Goal: Task Accomplishment & Management: Use online tool/utility

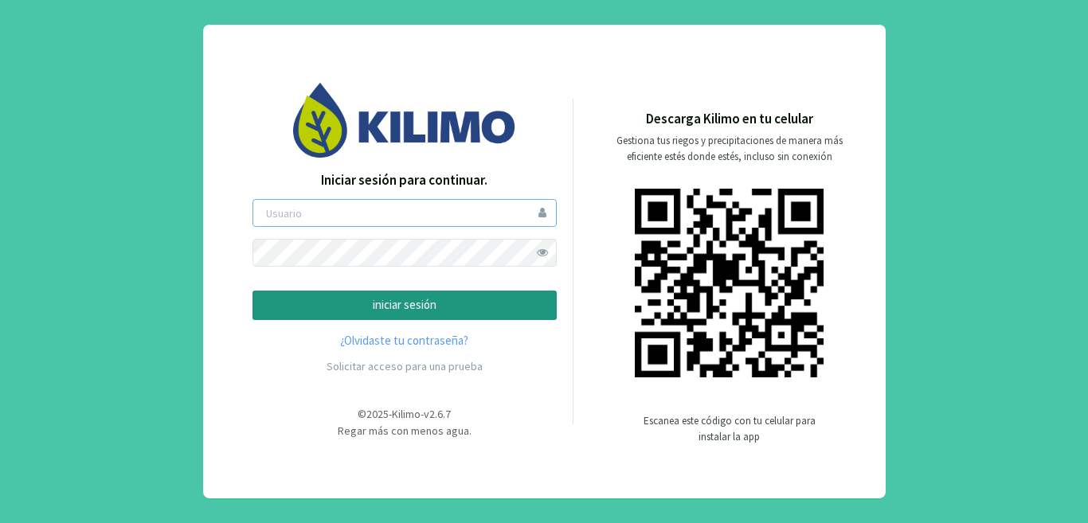
type input "saima"
click at [484, 301] on p "iniciar sesión" at bounding box center [404, 305] width 277 height 18
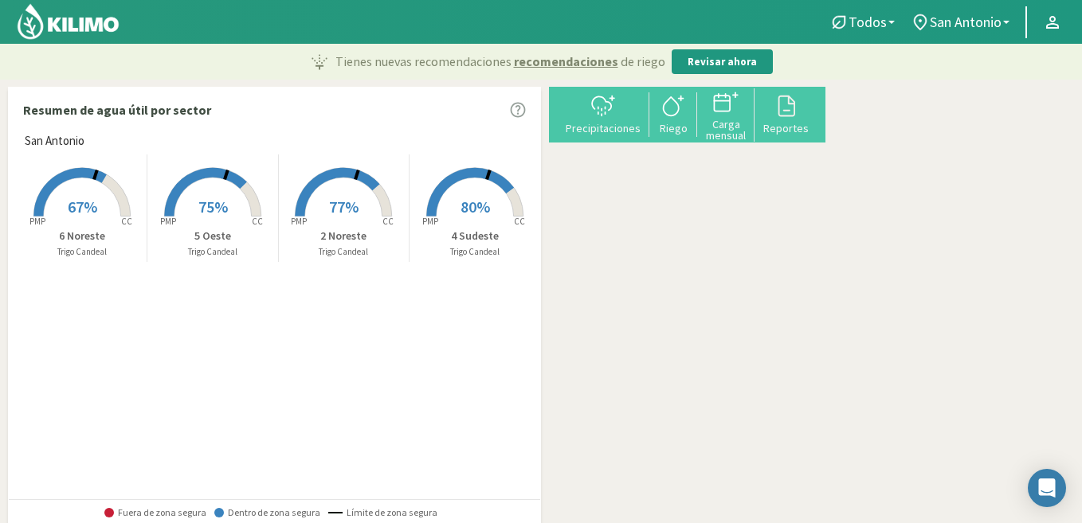
click at [329, 202] on span "77%" at bounding box center [343, 207] width 29 height 20
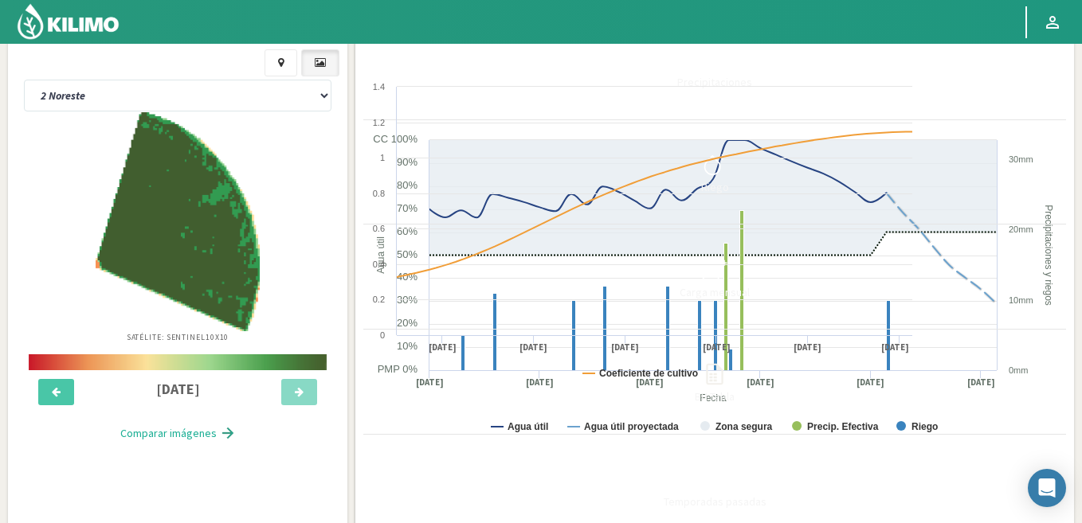
scroll to position [80, 0]
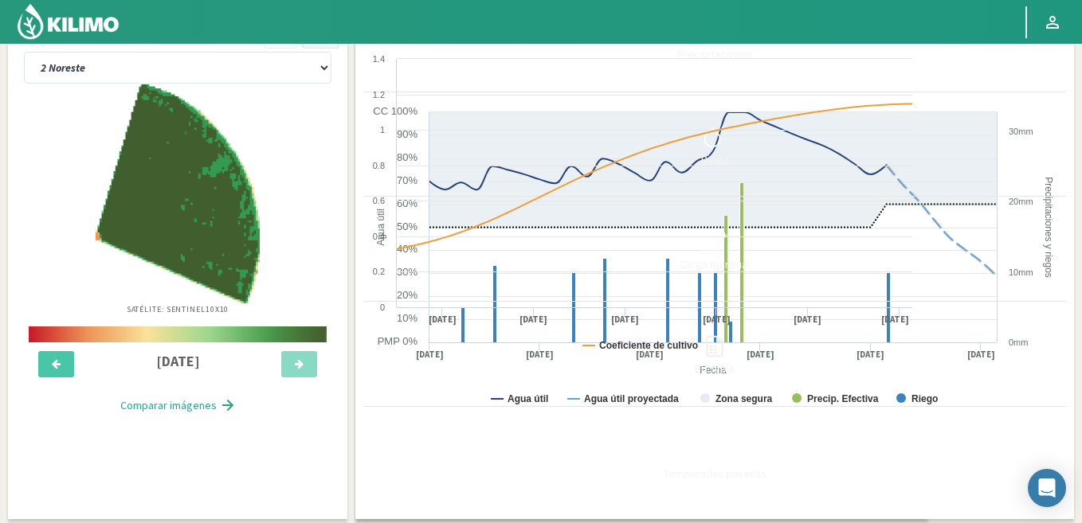
click at [727, 137] on icon at bounding box center [714, 136] width 25 height 25
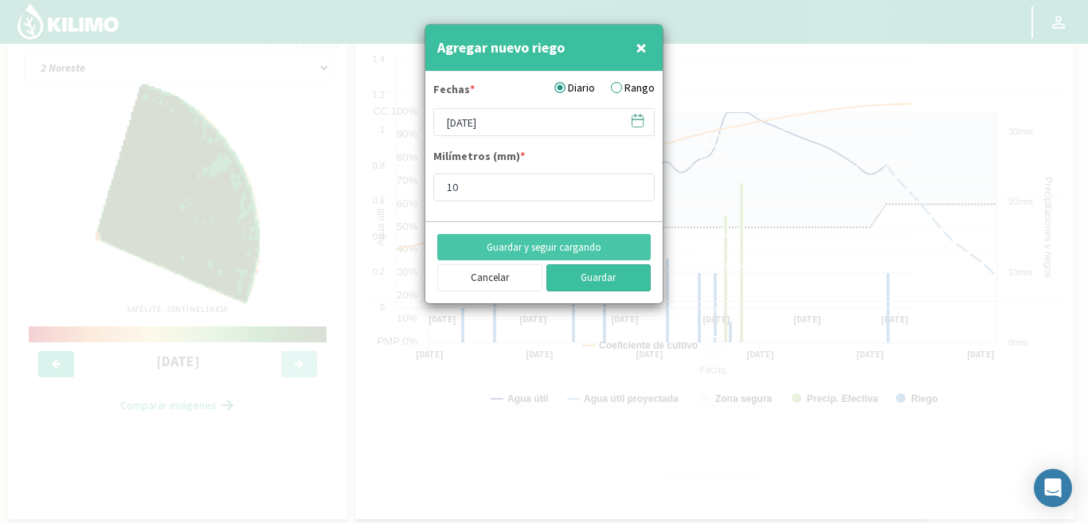
click at [611, 278] on button "Guardar" at bounding box center [599, 278] width 105 height 27
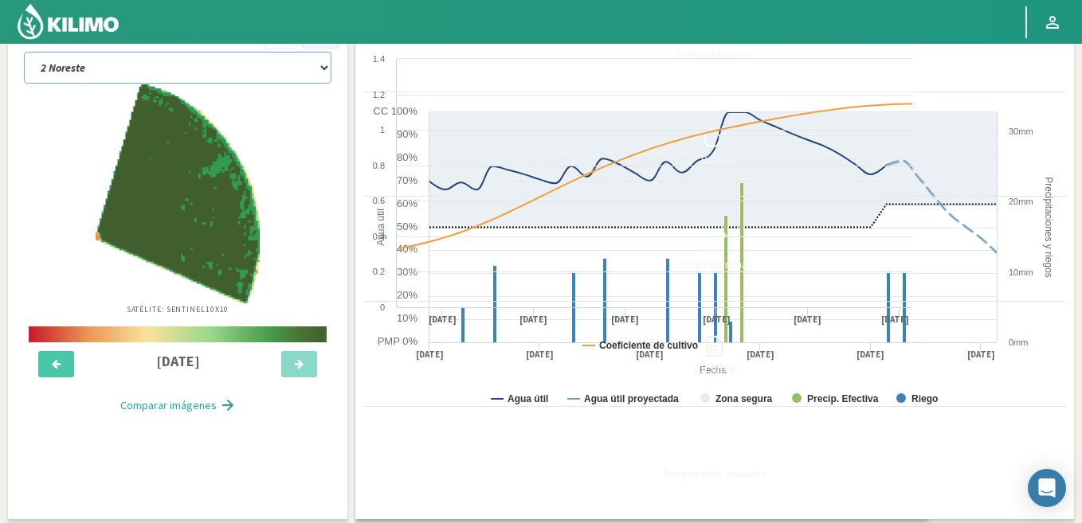
click at [181, 57] on select "2 Noreste 4 Sudeste 5 Oeste 6 Noreste" at bounding box center [178, 68] width 308 height 32
select select "1: Object"
click at [24, 52] on select "2 Noreste 4 Sudeste 5 Oeste 6 Noreste" at bounding box center [178, 68] width 308 height 32
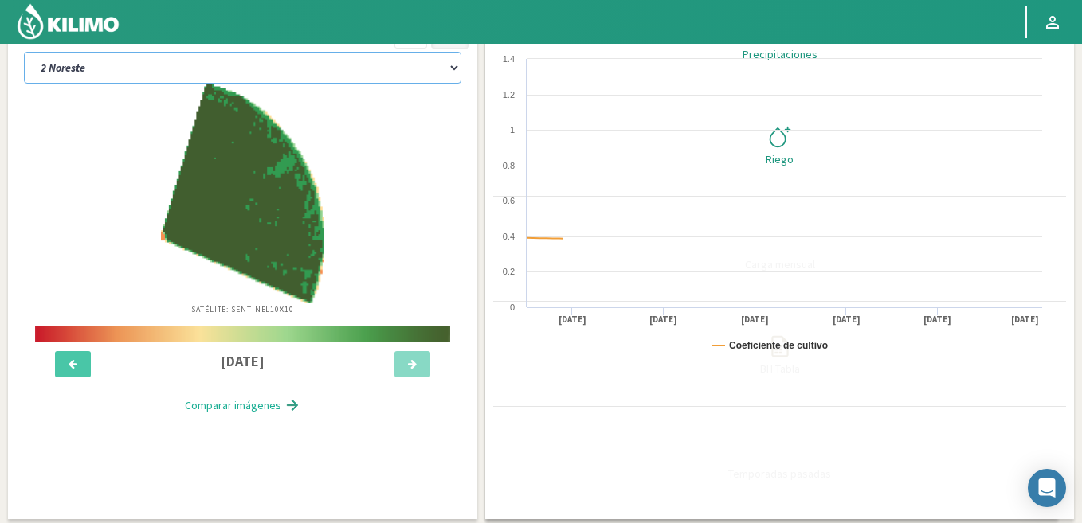
select select "2: Object"
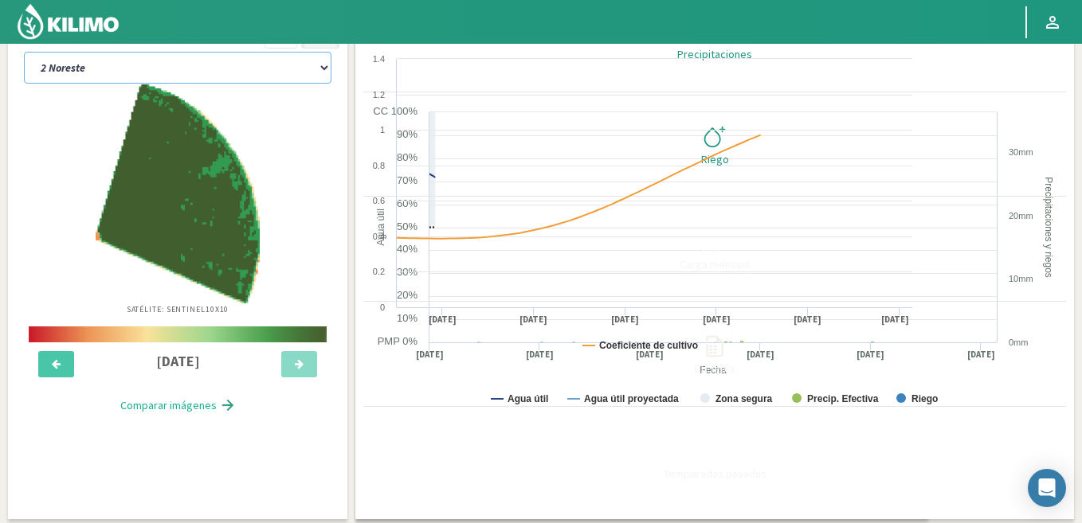
select select "5: Object"
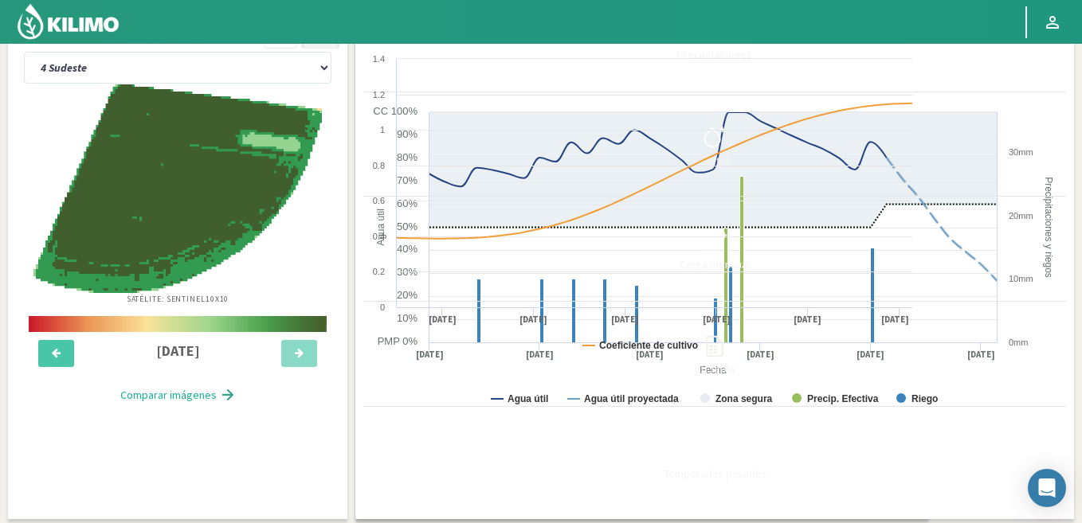
click at [727, 136] on icon at bounding box center [714, 136] width 25 height 25
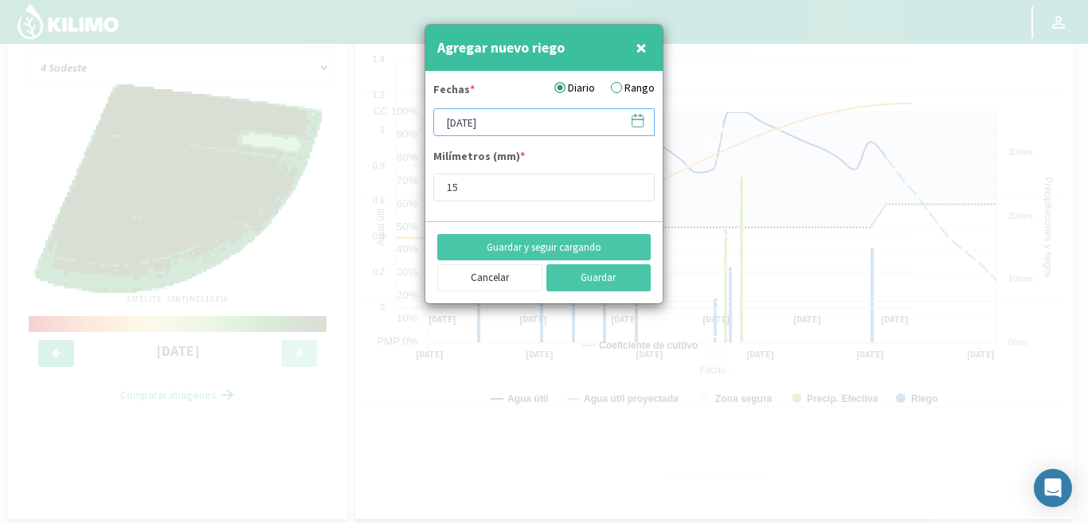
click at [533, 115] on input "[DATE]" at bounding box center [544, 122] width 222 height 28
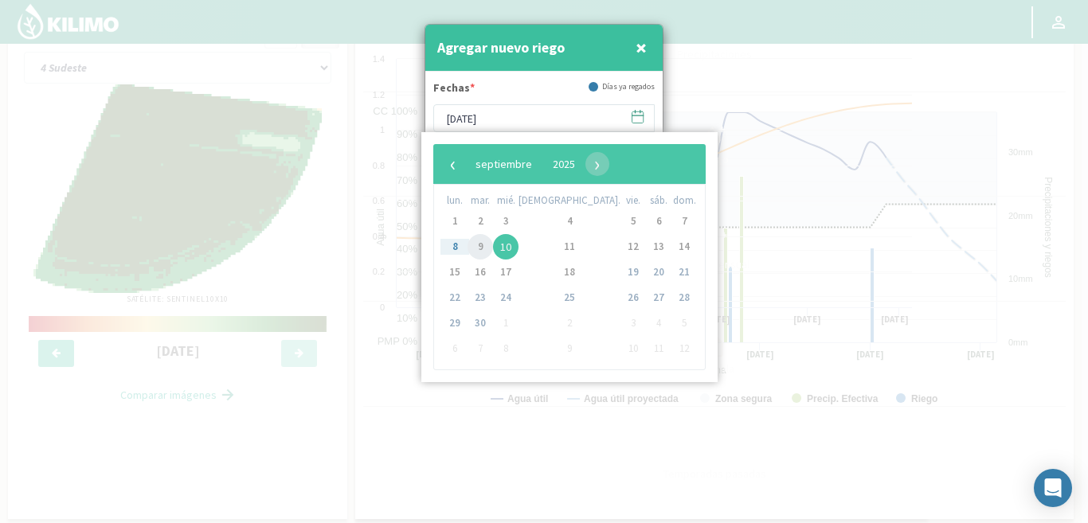
click at [484, 247] on span "9" at bounding box center [480, 246] width 25 height 25
type input "[DATE]"
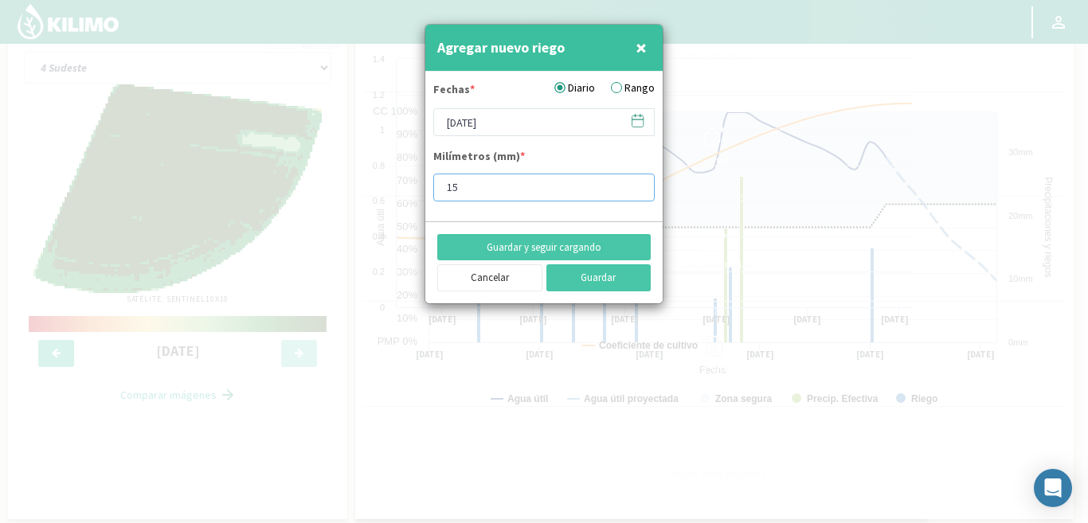
click at [486, 190] on input "15" at bounding box center [544, 188] width 222 height 28
type input "10"
click at [625, 276] on button "Guardar" at bounding box center [599, 278] width 105 height 27
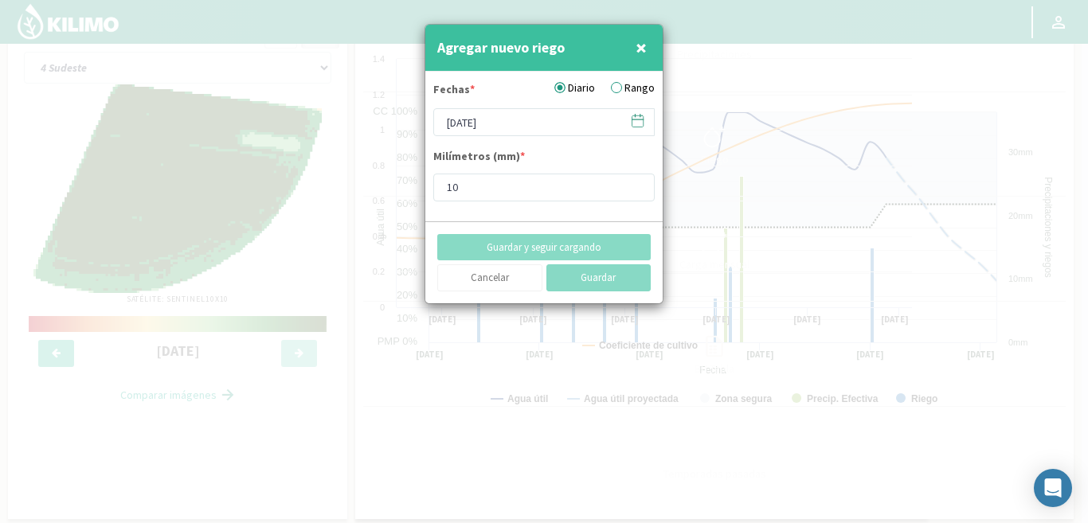
type input "[DATE]"
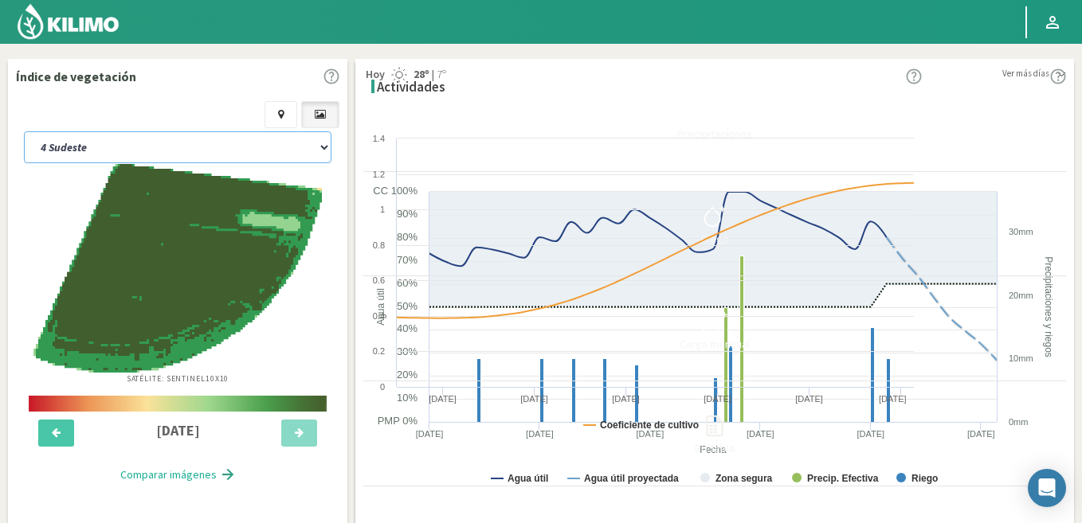
click at [182, 137] on select "2 Noreste 4 Sudeste 5 Oeste 6 Noreste" at bounding box center [178, 147] width 308 height 32
select select "0: Object"
click at [24, 131] on select "2 Noreste 4 Sudeste 5 Oeste 6 Noreste" at bounding box center [178, 147] width 308 height 32
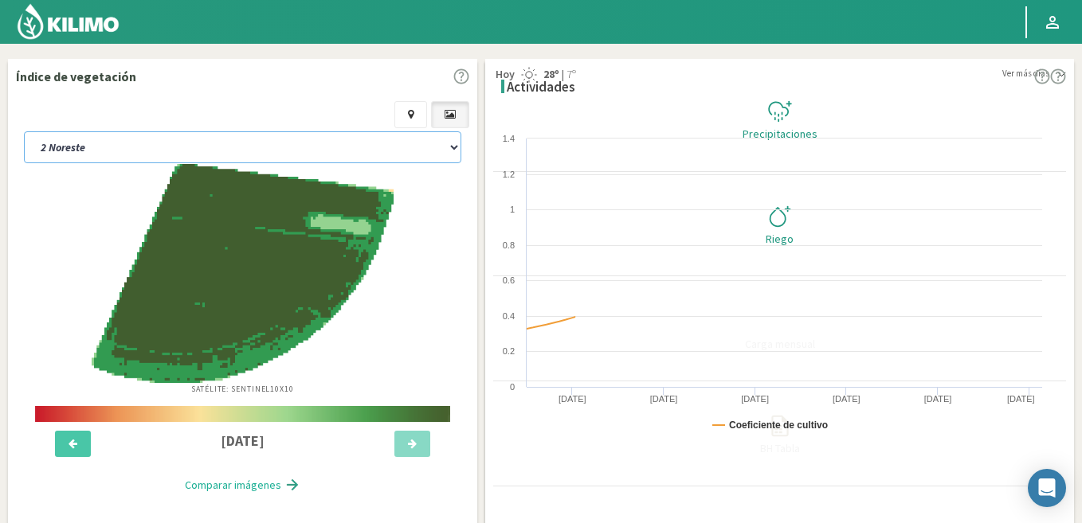
select select "2: Object"
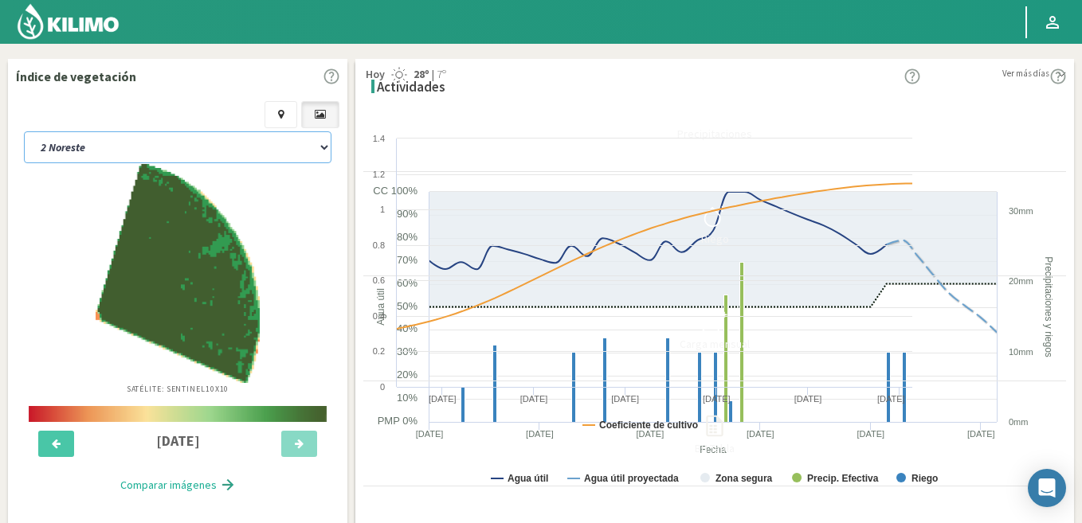
click at [183, 137] on select "2 Noreste 4 Sudeste 5 Oeste 6 Noreste" at bounding box center [178, 147] width 308 height 32
select select "6: Object"
click at [24, 131] on select "2 Noreste 4 Sudeste 5 Oeste 6 Noreste" at bounding box center [178, 147] width 308 height 32
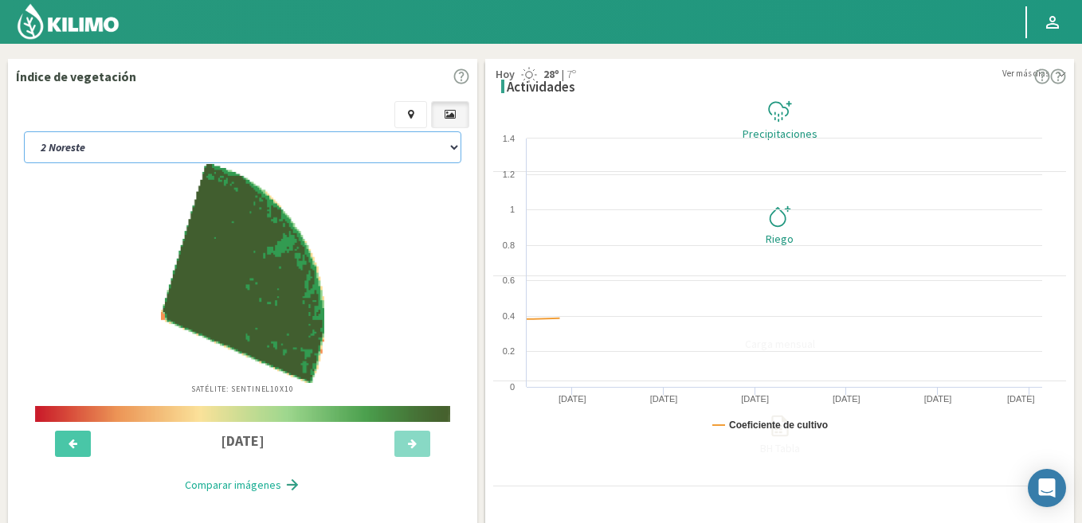
select select "4: Object"
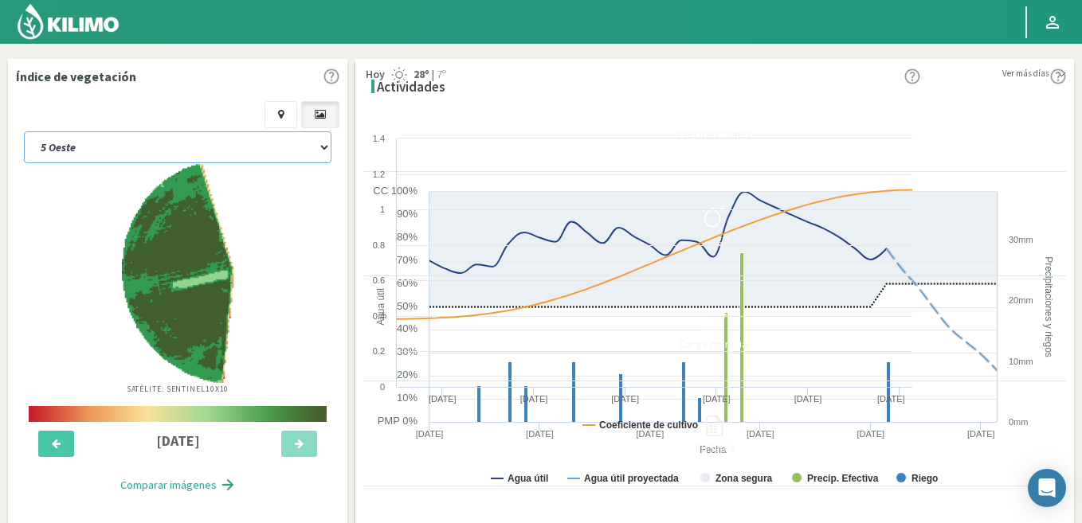
click at [182, 136] on select "2 Noreste 4 Sudeste 5 Oeste 6 Noreste" at bounding box center [178, 147] width 308 height 32
select select "11: Object"
click at [24, 131] on select "2 Noreste 4 Sudeste 5 Oeste 6 Noreste" at bounding box center [178, 147] width 308 height 32
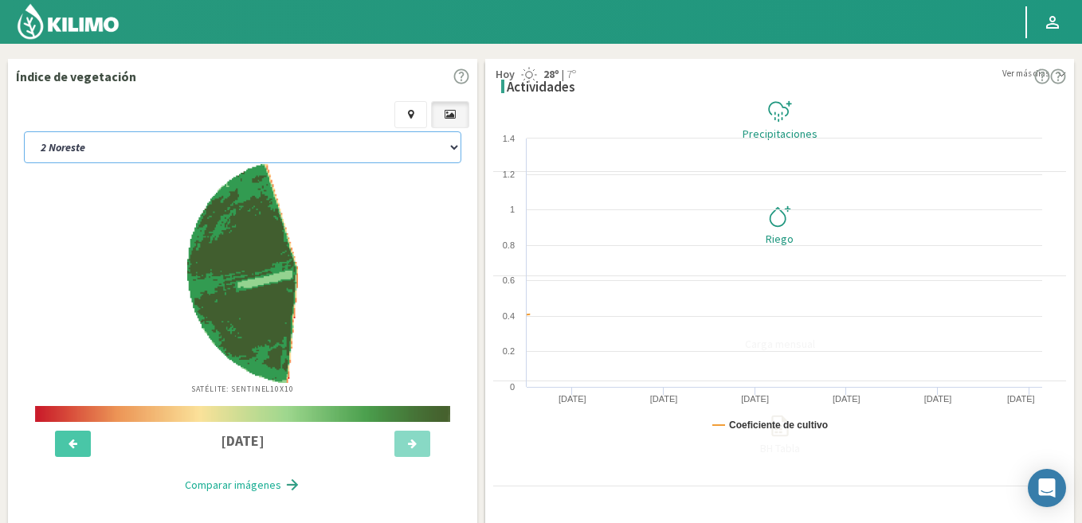
select select "6: Object"
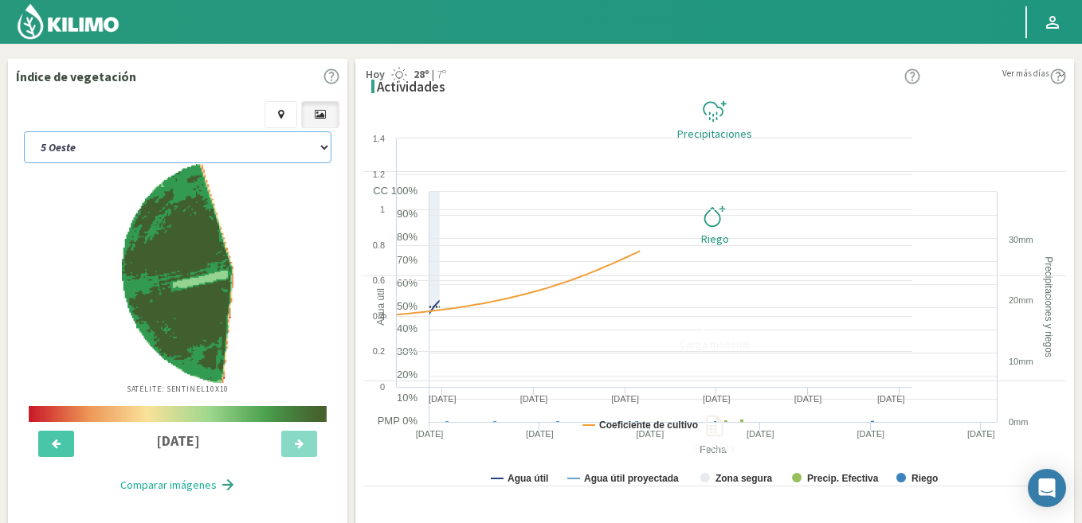
select select "15: Object"
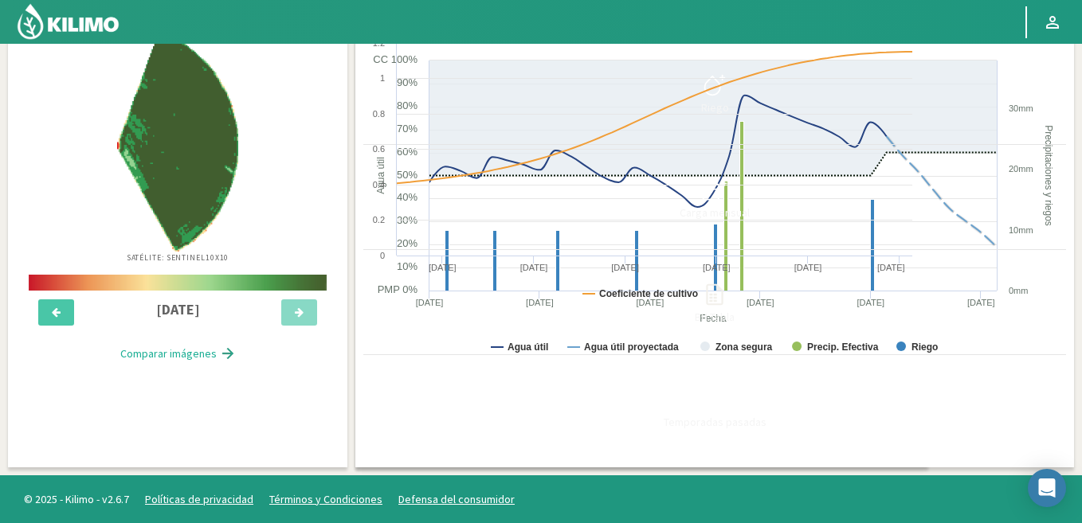
scroll to position [478, 0]
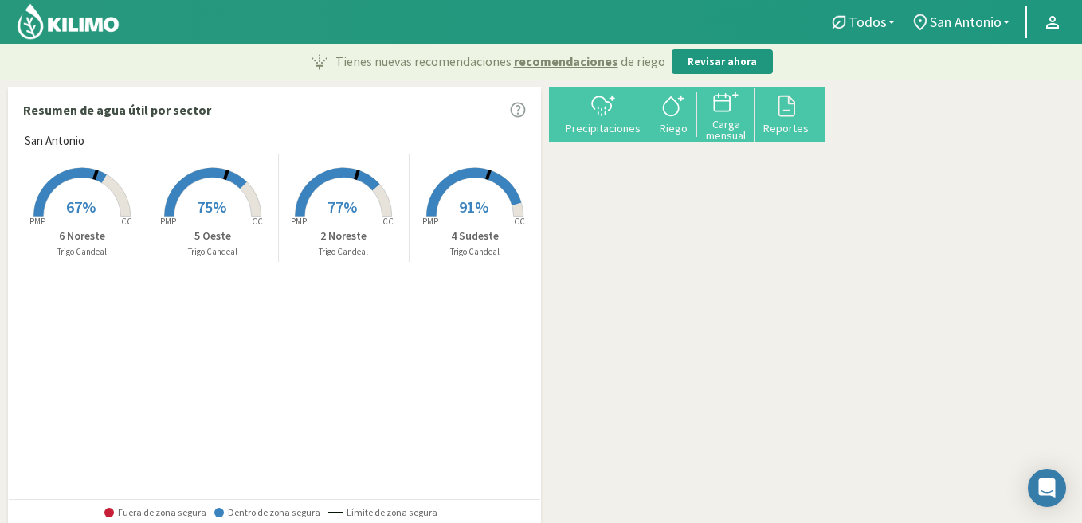
click at [198, 190] on rect at bounding box center [212, 218] width 127 height 127
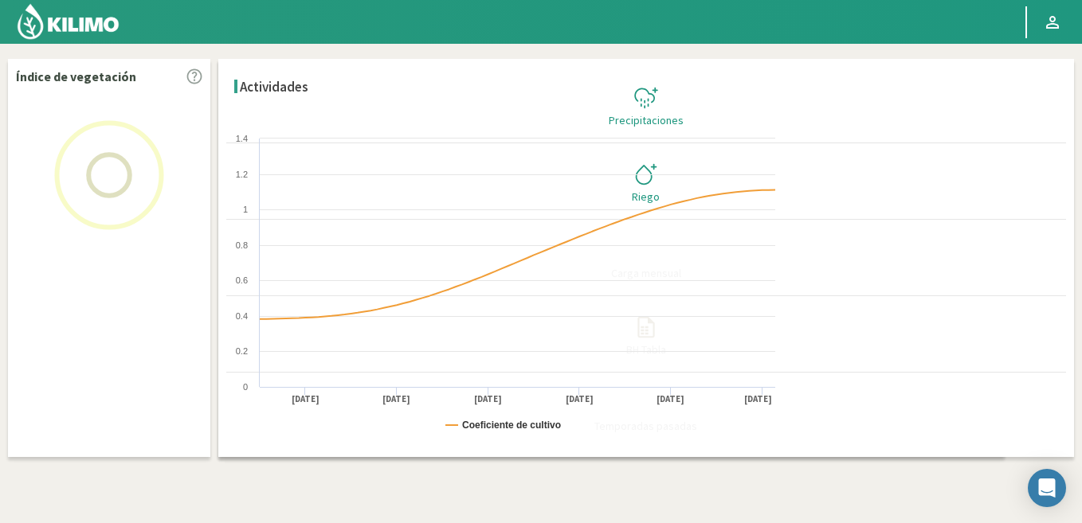
select select "2: Object"
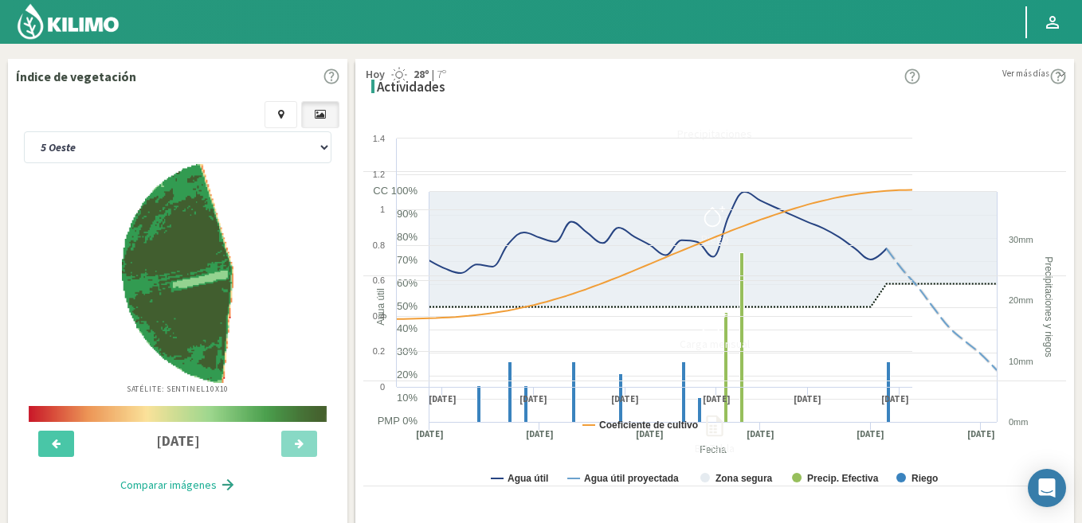
click at [727, 214] on icon at bounding box center [714, 216] width 25 height 25
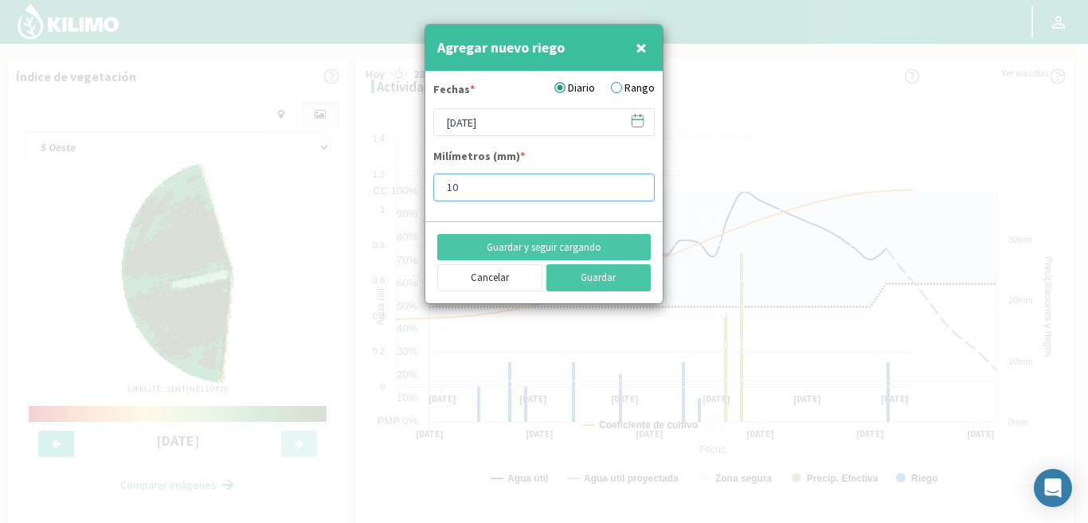
click at [473, 193] on input "10" at bounding box center [544, 188] width 222 height 28
type input "10"
click at [617, 280] on button "Guardar" at bounding box center [599, 278] width 105 height 27
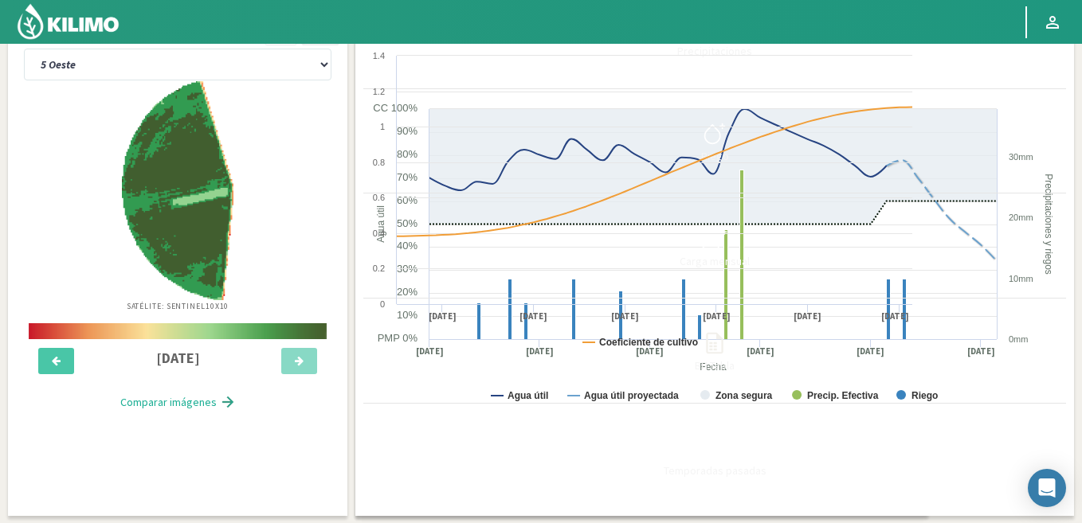
scroll to position [80, 0]
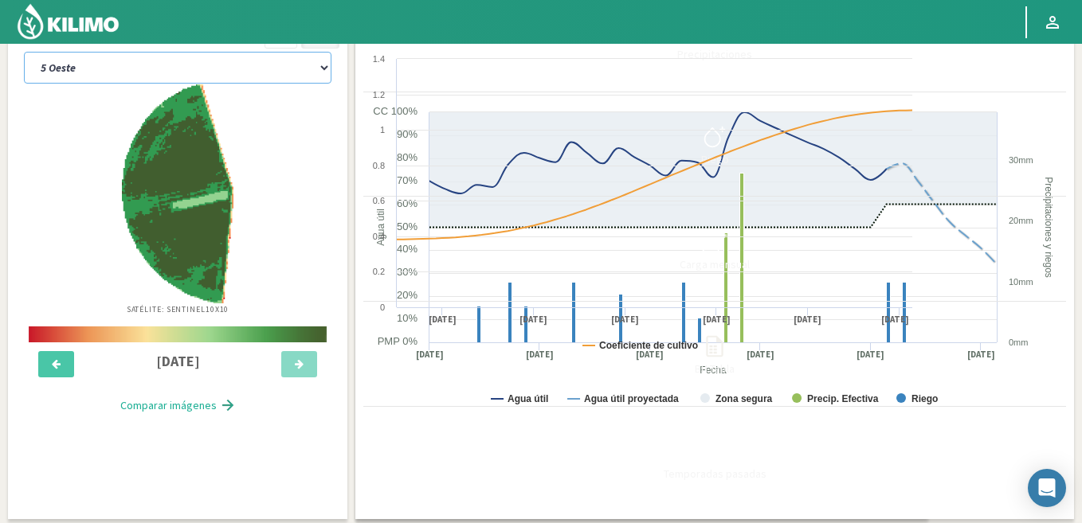
click at [178, 58] on select "2 Noreste 4 Sudeste 5 Oeste 6 Noreste" at bounding box center [178, 68] width 308 height 32
click at [24, 52] on select "2 Noreste 4 Sudeste 5 Oeste 6 Noreste" at bounding box center [178, 68] width 308 height 32
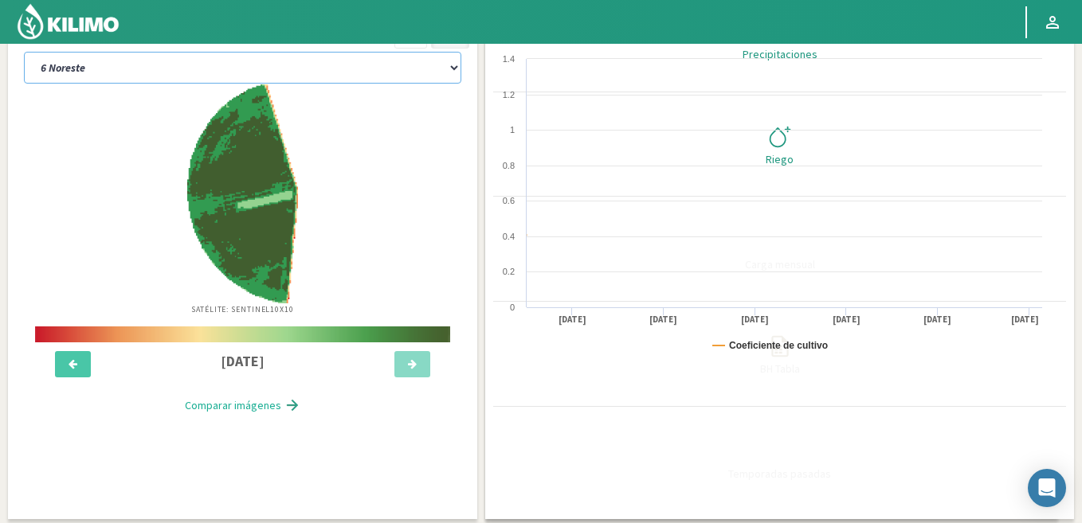
select select "2: Object"
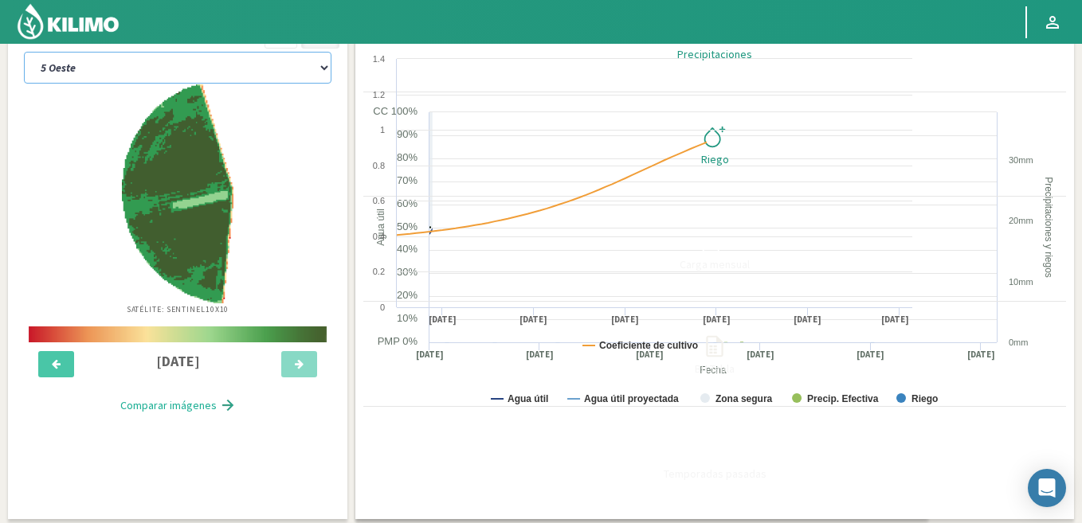
select select "7: Object"
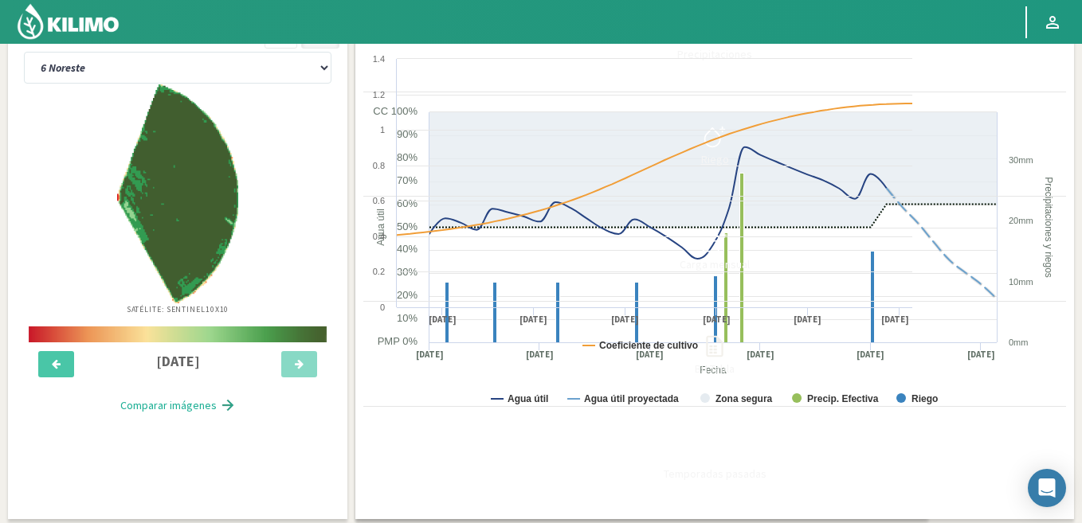
click at [727, 139] on icon at bounding box center [714, 136] width 25 height 25
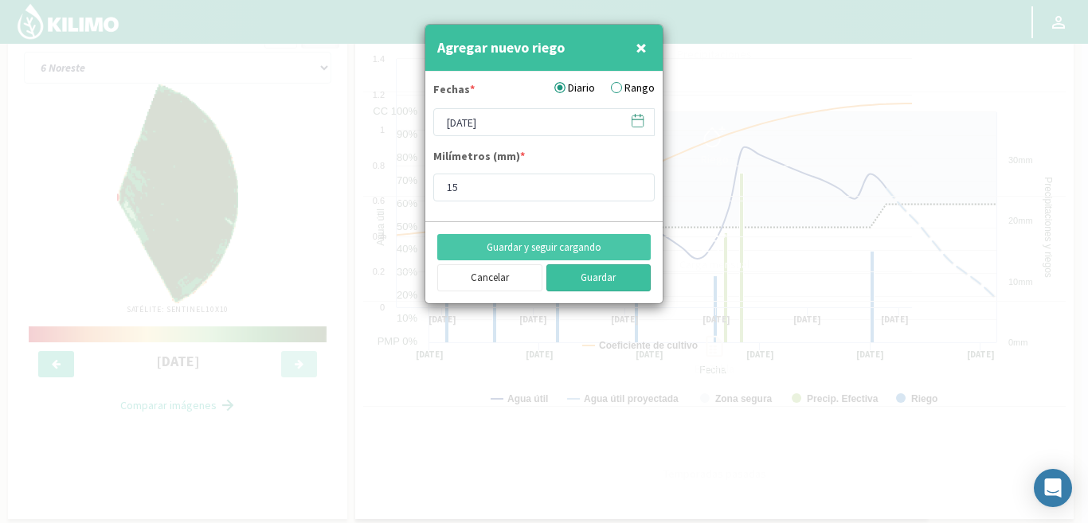
click at [597, 277] on button "Guardar" at bounding box center [599, 278] width 105 height 27
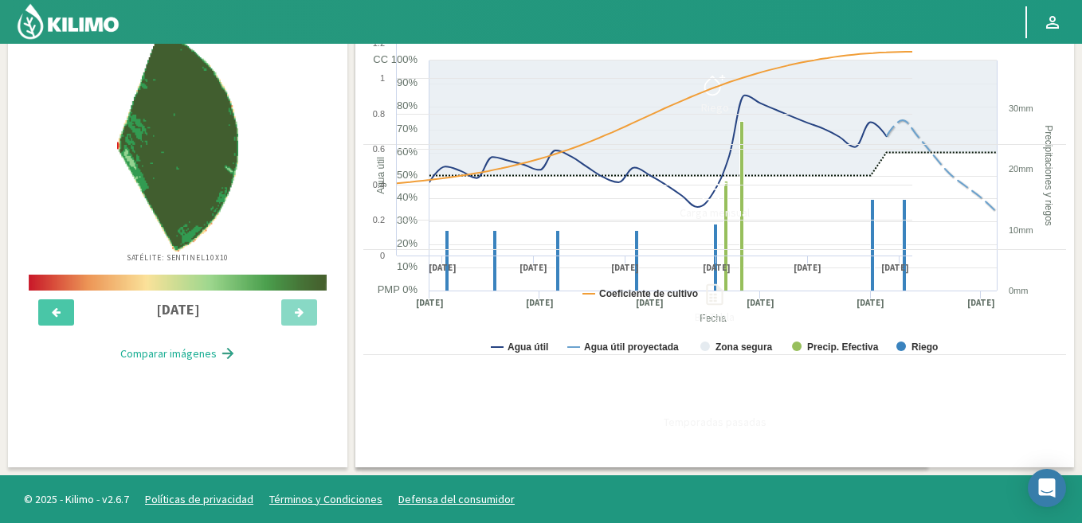
scroll to position [159, 0]
click at [727, 387] on icon at bounding box center [714, 399] width 25 height 25
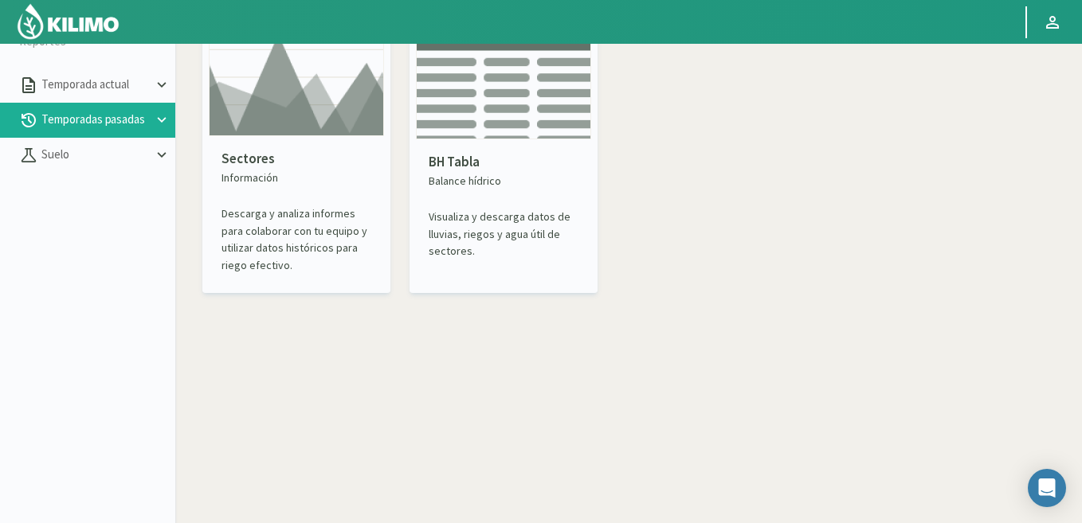
scroll to position [12, 0]
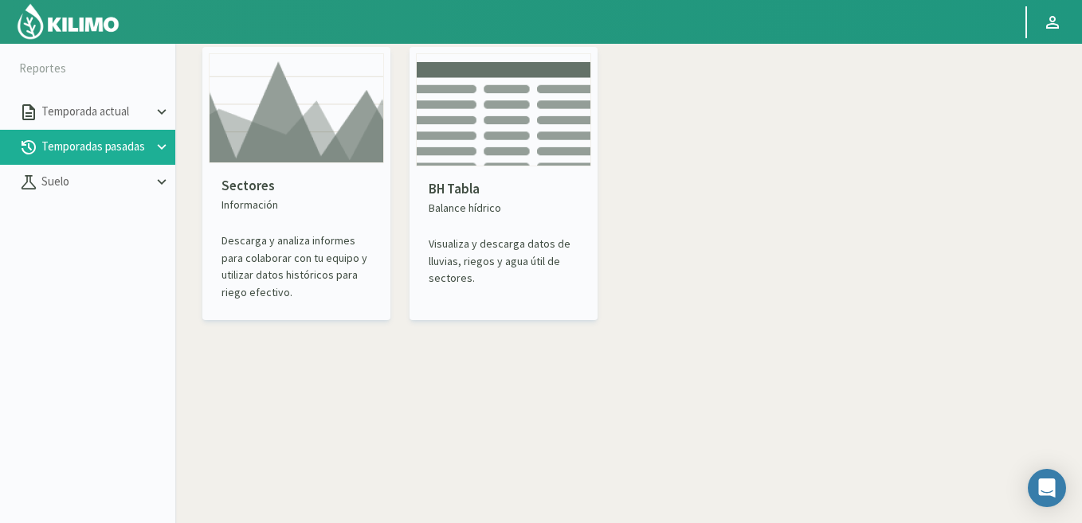
click at [295, 263] on p "Descarga y analiza informes para colaborar con tu equipo y utilizar datos histó…" at bounding box center [297, 267] width 150 height 69
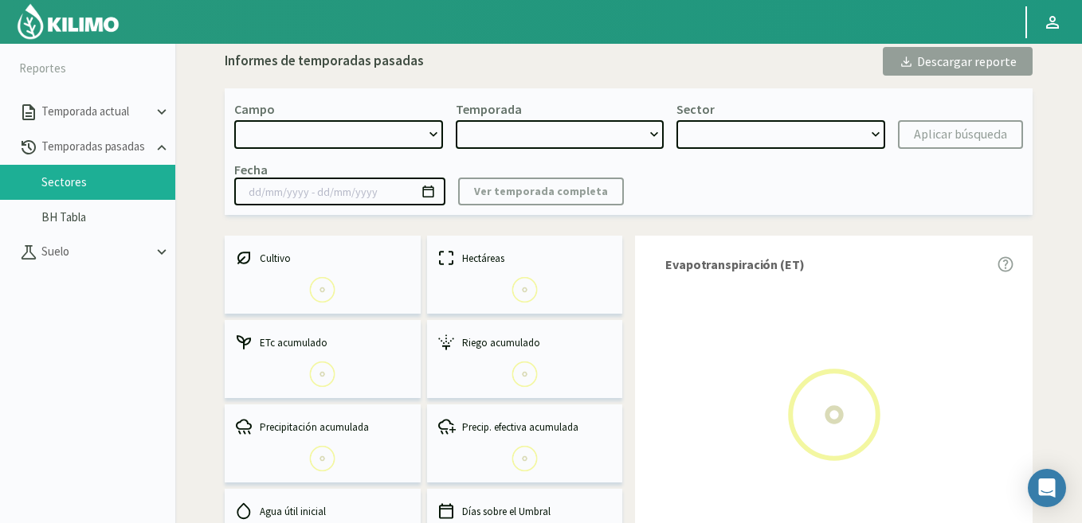
select select "0: Object"
type input "26/11/2024 - 18/06/2025"
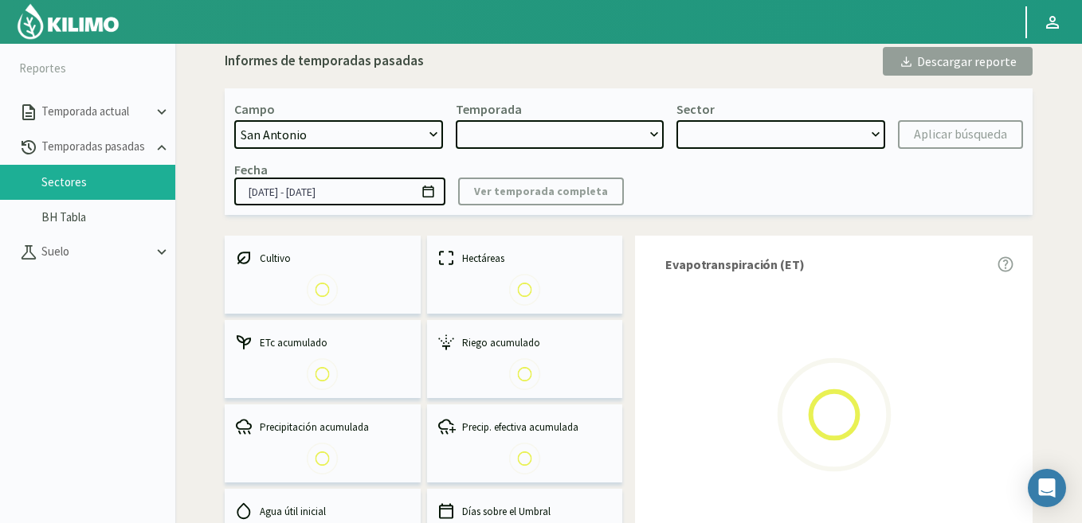
select select "0: 2024"
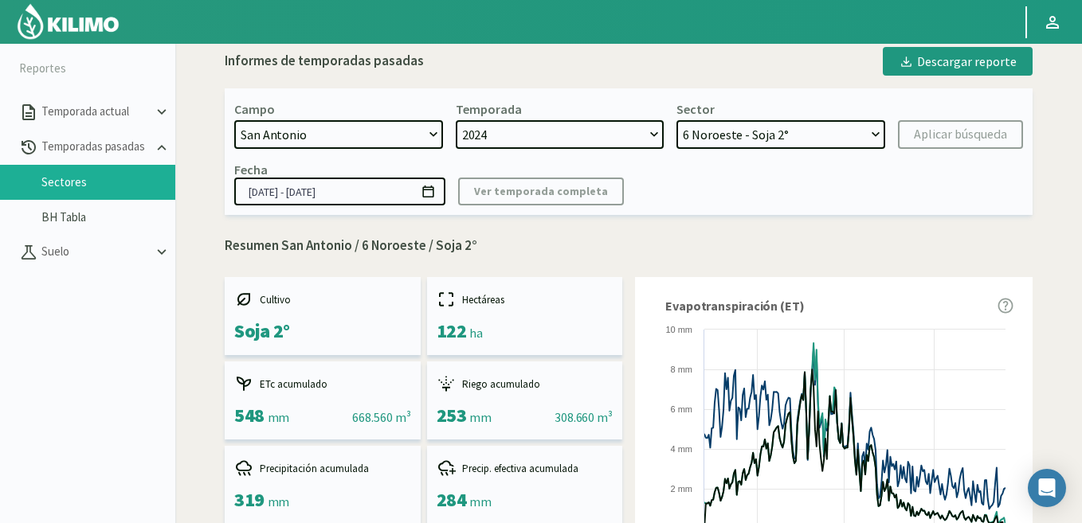
click at [875, 131] on select "6 Noroeste - Soja 2° 5 Noreste - Soja 2° 2 Sudeste - Maiz 17 ESTE - Maiz 14 Est…" at bounding box center [780, 134] width 209 height 29
click at [676, 120] on select "6 Noroeste - Soja 2° 5 Noreste - Soja 2° 2 Sudeste - Maiz 17 ESTE - Maiz 14 Est…" at bounding box center [780, 134] width 209 height 29
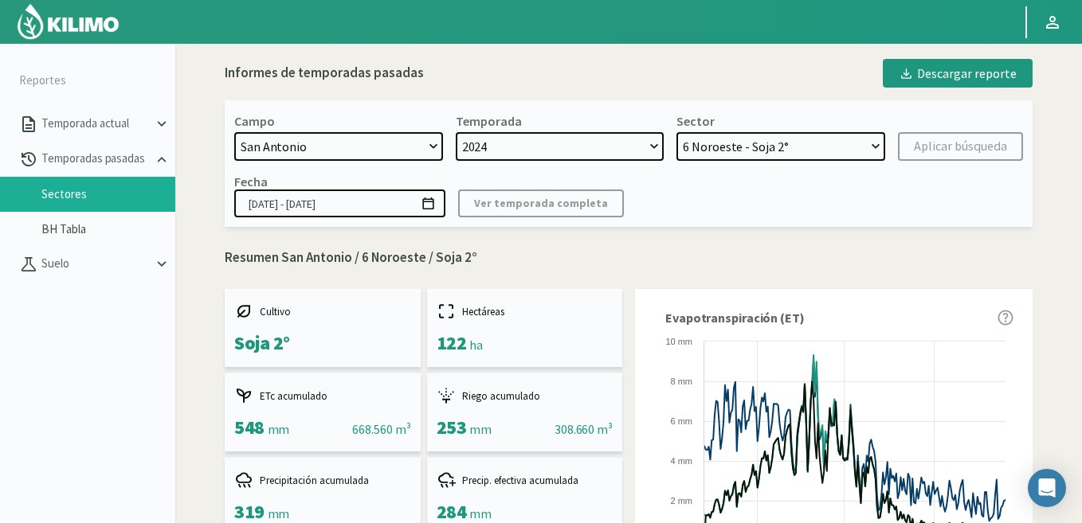
click at [874, 145] on select "6 Noroeste - Soja 2° 5 Noreste - Soja 2° 2 Sudeste - Maiz 17 ESTE - Maiz 14 Est…" at bounding box center [780, 146] width 209 height 29
select select "15: Object"
click at [676, 132] on select "6 Noroeste - Soja 2° 5 Noreste - Soja 2° 2 Sudeste - Maiz 17 ESTE - Maiz 14 Est…" at bounding box center [780, 146] width 209 height 29
click at [967, 147] on div "Aplicar búsqueda" at bounding box center [960, 146] width 93 height 19
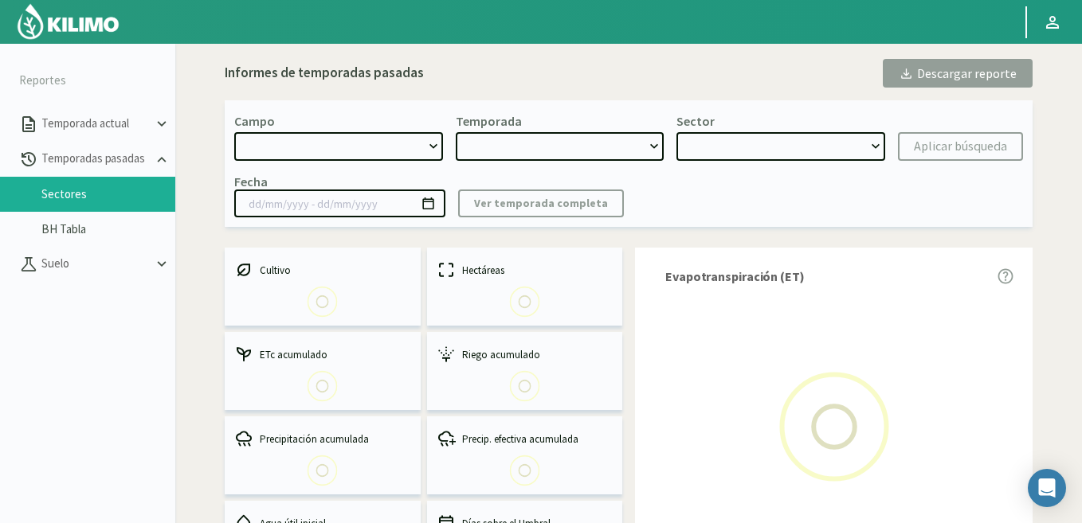
select select "0: Object"
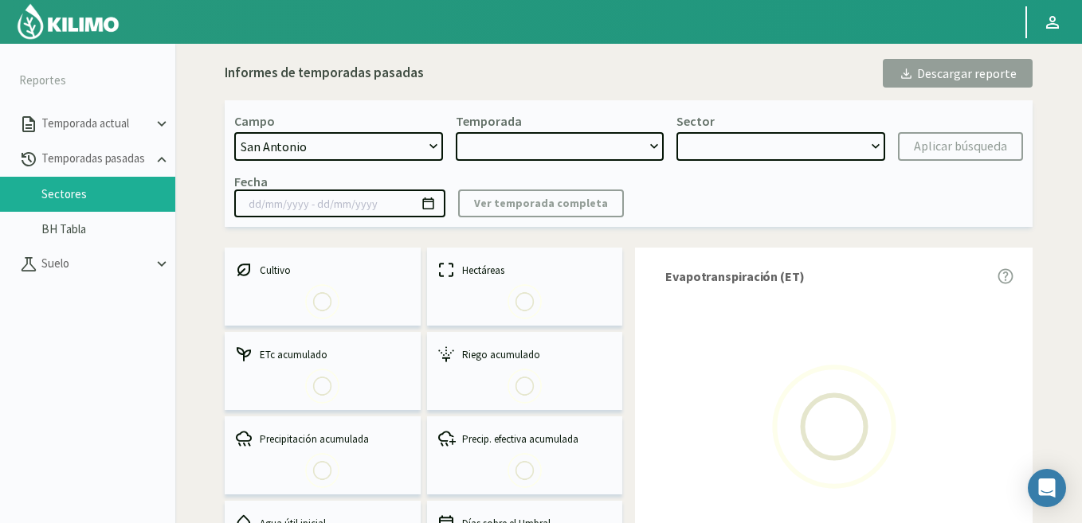
type input "03/06/2024 - 25/11/2024"
select select "0: 2024"
select select "15: Object"
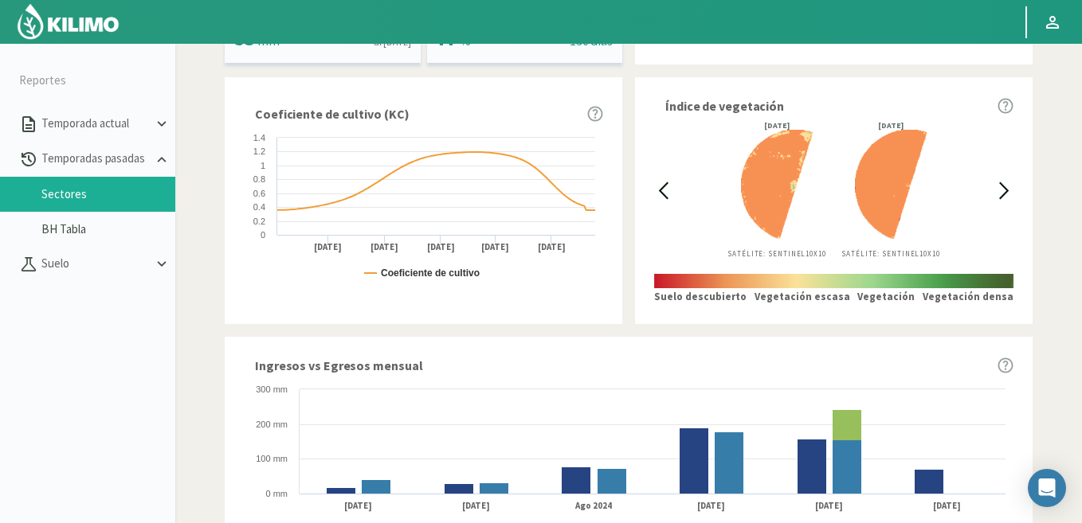
click at [88, 23] on img at bounding box center [68, 21] width 104 height 38
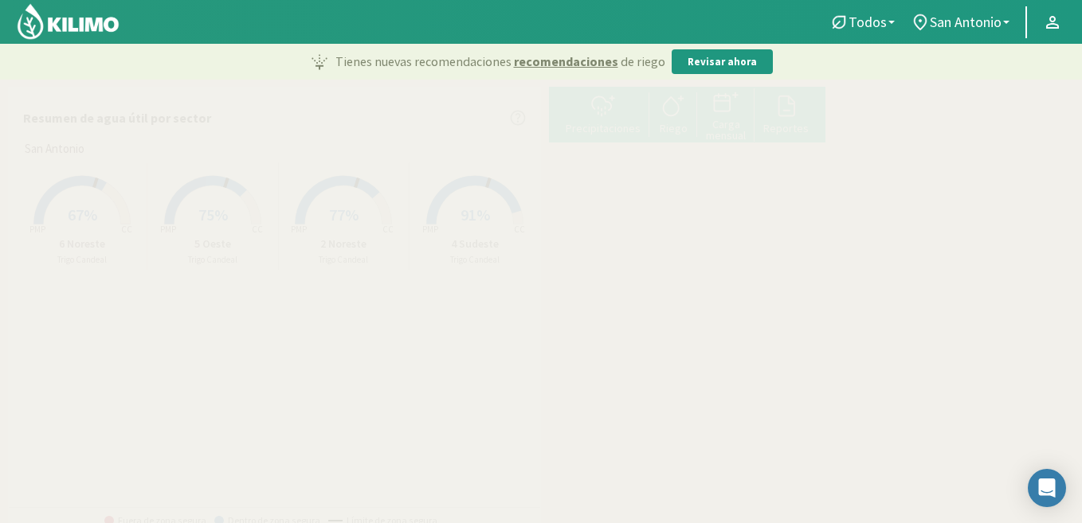
click at [1042, 463] on icon at bounding box center [1102, 420] width 120 height 85
click at [469, 198] on rect at bounding box center [474, 226] width 127 height 127
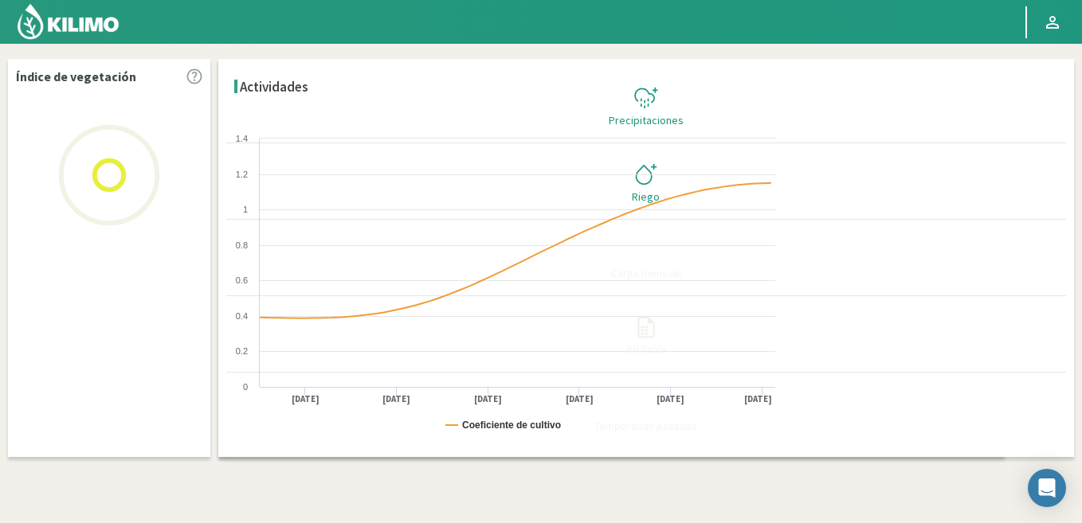
select select "1: Object"
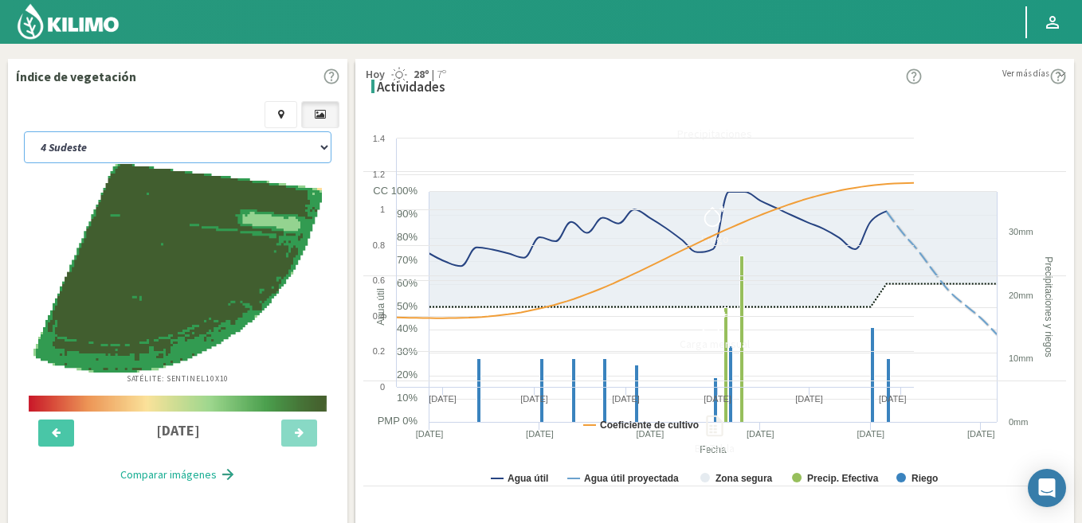
click at [182, 143] on select "2 Noreste 4 Sudeste 5 Oeste 6 Noreste" at bounding box center [178, 147] width 308 height 32
select select "0: Object"
click at [24, 131] on select "2 Noreste 4 Sudeste 5 Oeste 6 Noreste" at bounding box center [178, 147] width 308 height 32
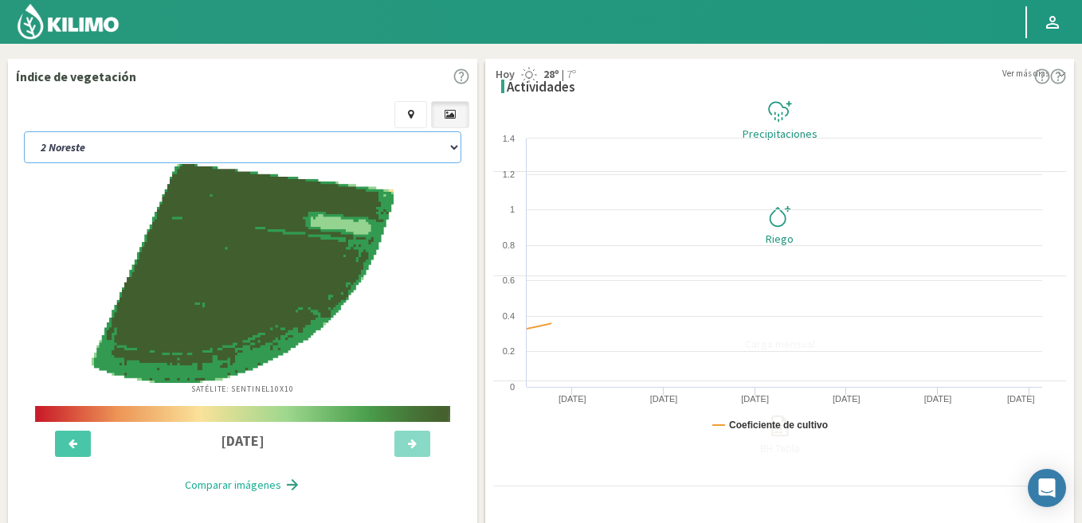
select select "2: Object"
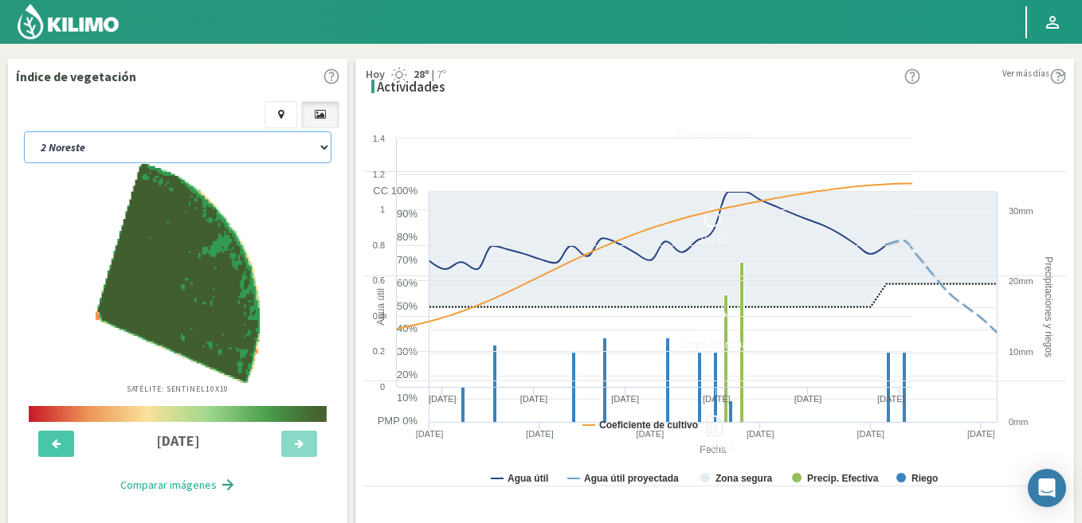
click at [180, 139] on select "2 Noreste 4 Sudeste 5 Oeste 6 Noreste" at bounding box center [178, 147] width 308 height 32
click at [24, 131] on select "2 Noreste 4 Sudeste 5 Oeste 6 Noreste" at bounding box center [178, 147] width 308 height 32
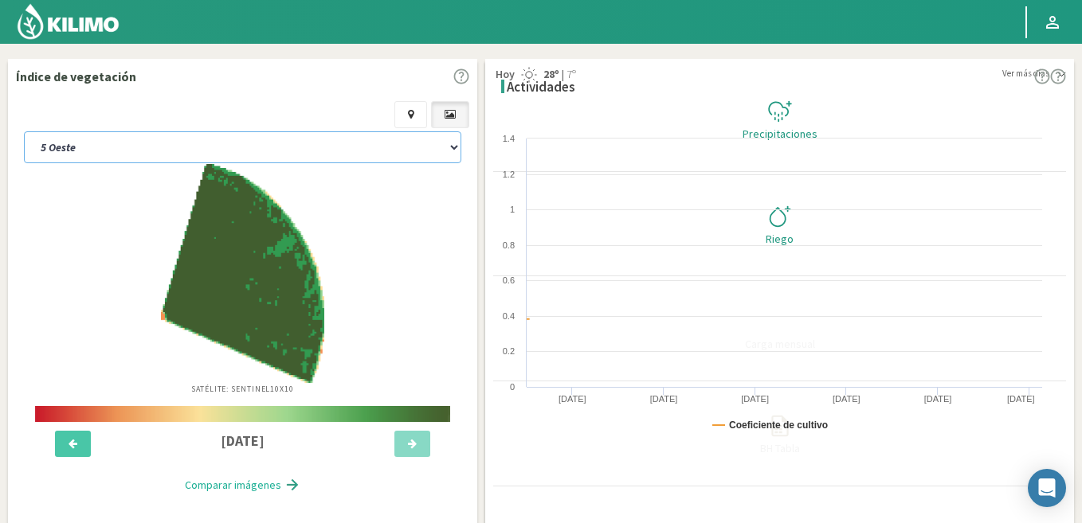
select select "4: Object"
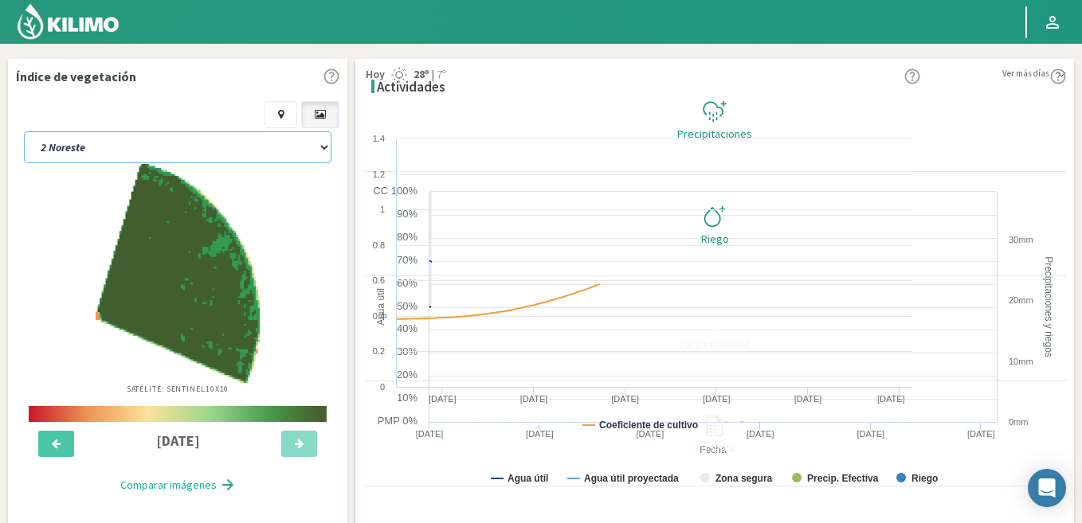
select select "10: Object"
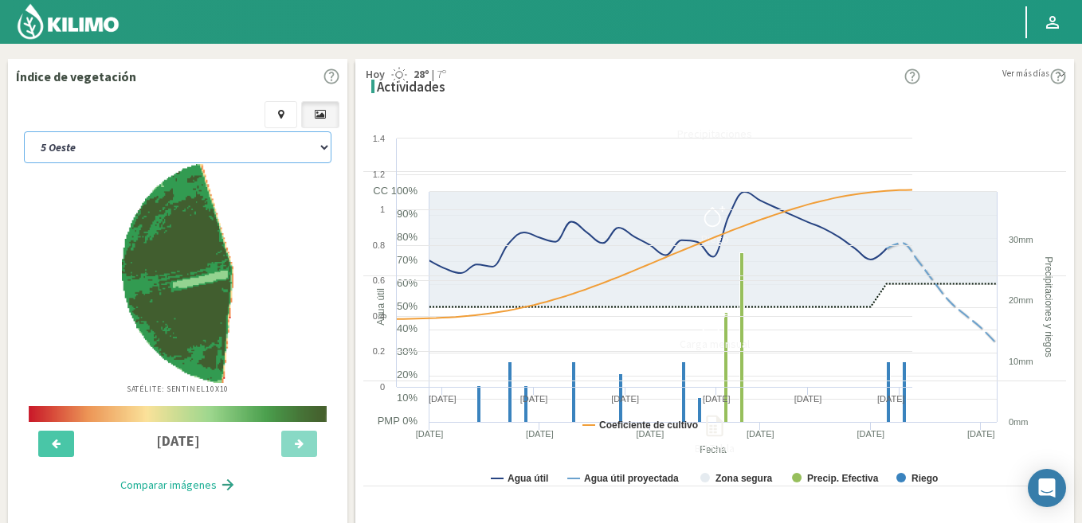
click at [180, 135] on select "2 Noreste 4 Sudeste 5 Oeste 6 Noreste" at bounding box center [178, 147] width 308 height 32
click at [87, 30] on img at bounding box center [68, 21] width 104 height 38
